Goal: Information Seeking & Learning: Learn about a topic

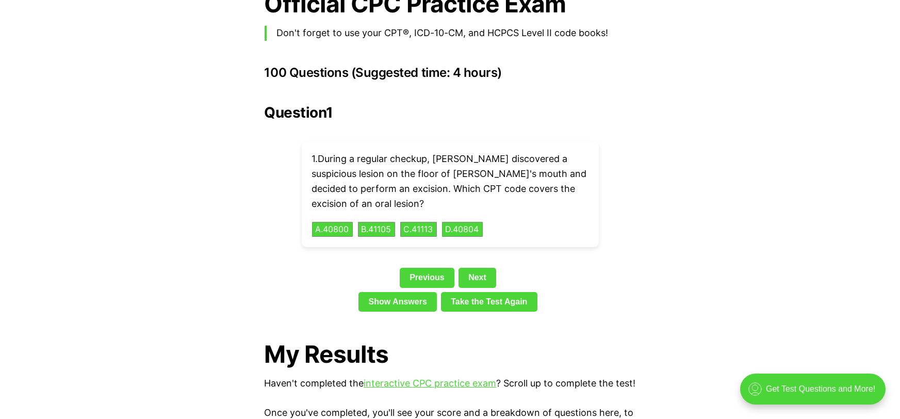
scroll to position [2276, 0]
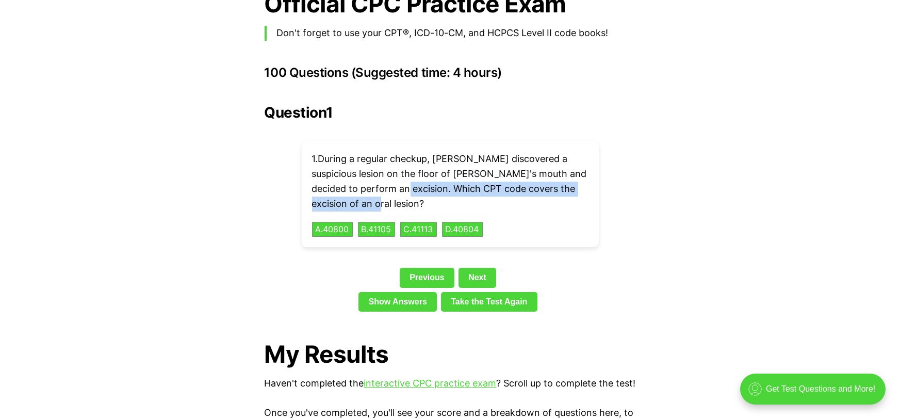
drag, startPoint x: 405, startPoint y: 174, endPoint x: 406, endPoint y: 181, distance: 6.8
click at [406, 181] on p "1 . During a regular checkup, [PERSON_NAME] discovered a suspicious lesion on t…" at bounding box center [450, 181] width 276 height 59
copy p "Which CPT code covers the excision of an oral lesion?"
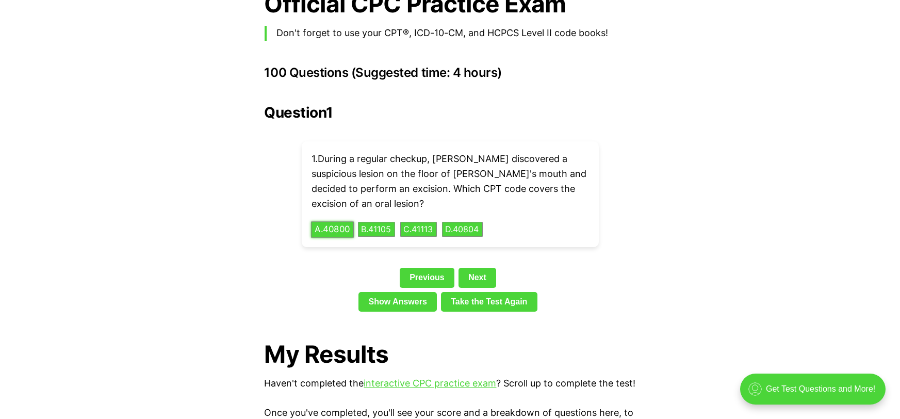
click at [332, 221] on button "A . 40800" at bounding box center [332, 229] width 43 height 16
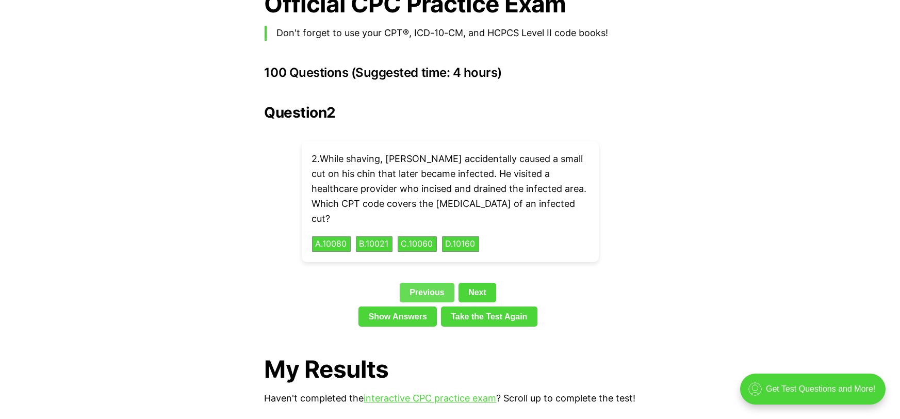
click at [441, 283] on link "Previous" at bounding box center [427, 293] width 55 height 20
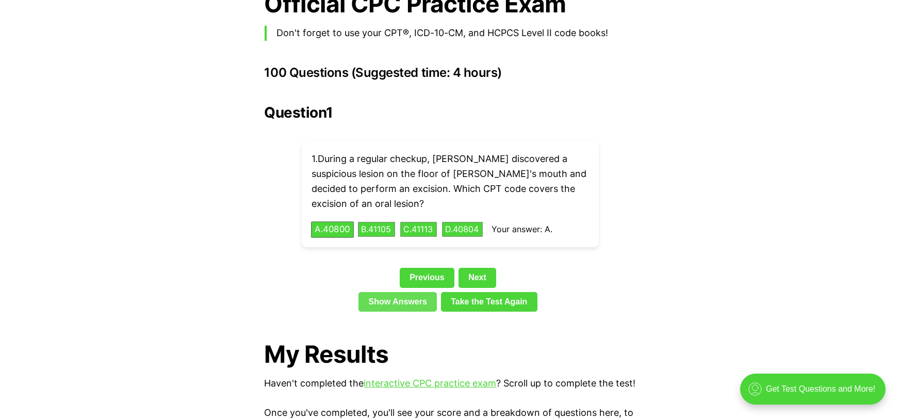
click at [422, 292] on link "Show Answers" at bounding box center [397, 302] width 78 height 20
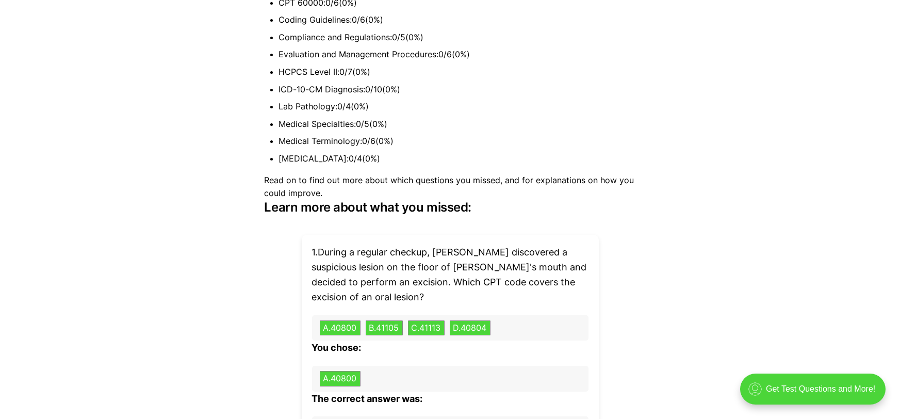
scroll to position [2944, 0]
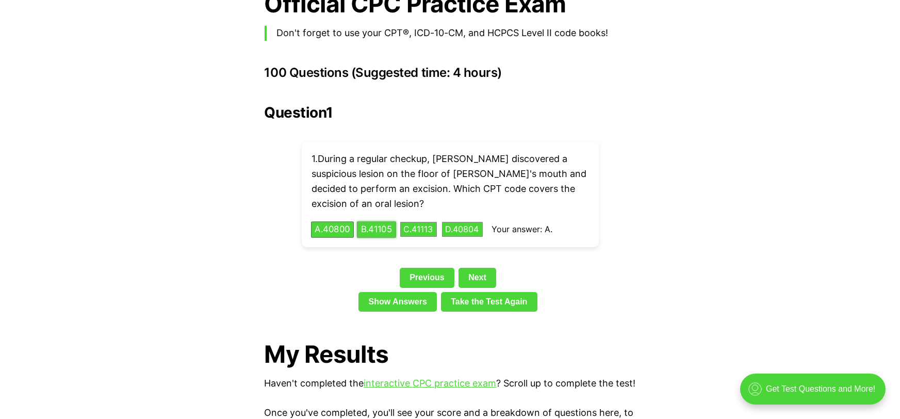
click at [371, 221] on button "B . 41105" at bounding box center [376, 229] width 39 height 16
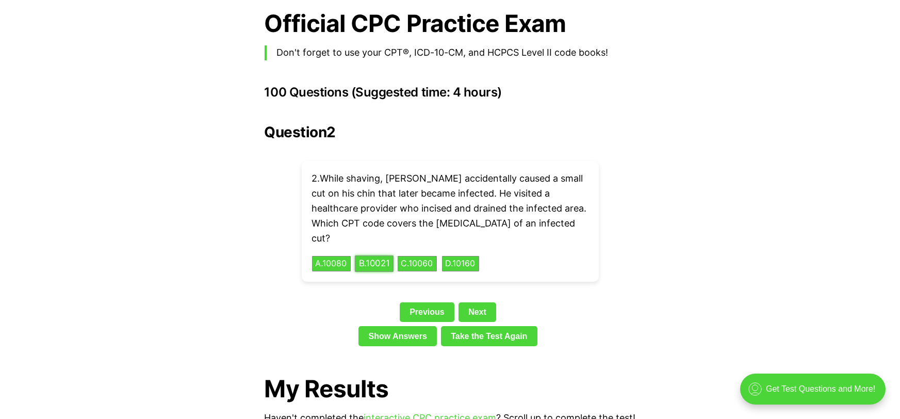
scroll to position [2255, 0]
